Goal: Transaction & Acquisition: Subscribe to service/newsletter

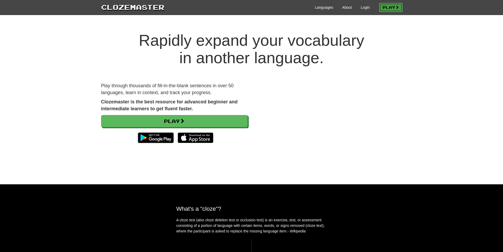
click at [387, 7] on link "Play" at bounding box center [390, 7] width 23 height 9
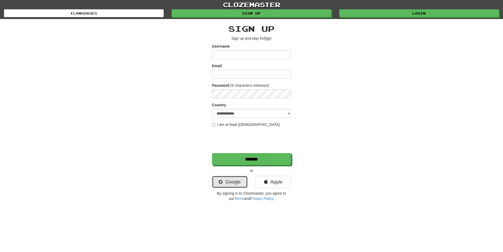
click at [238, 180] on link "Google" at bounding box center [230, 182] width 36 height 12
